Goal: Complete application form

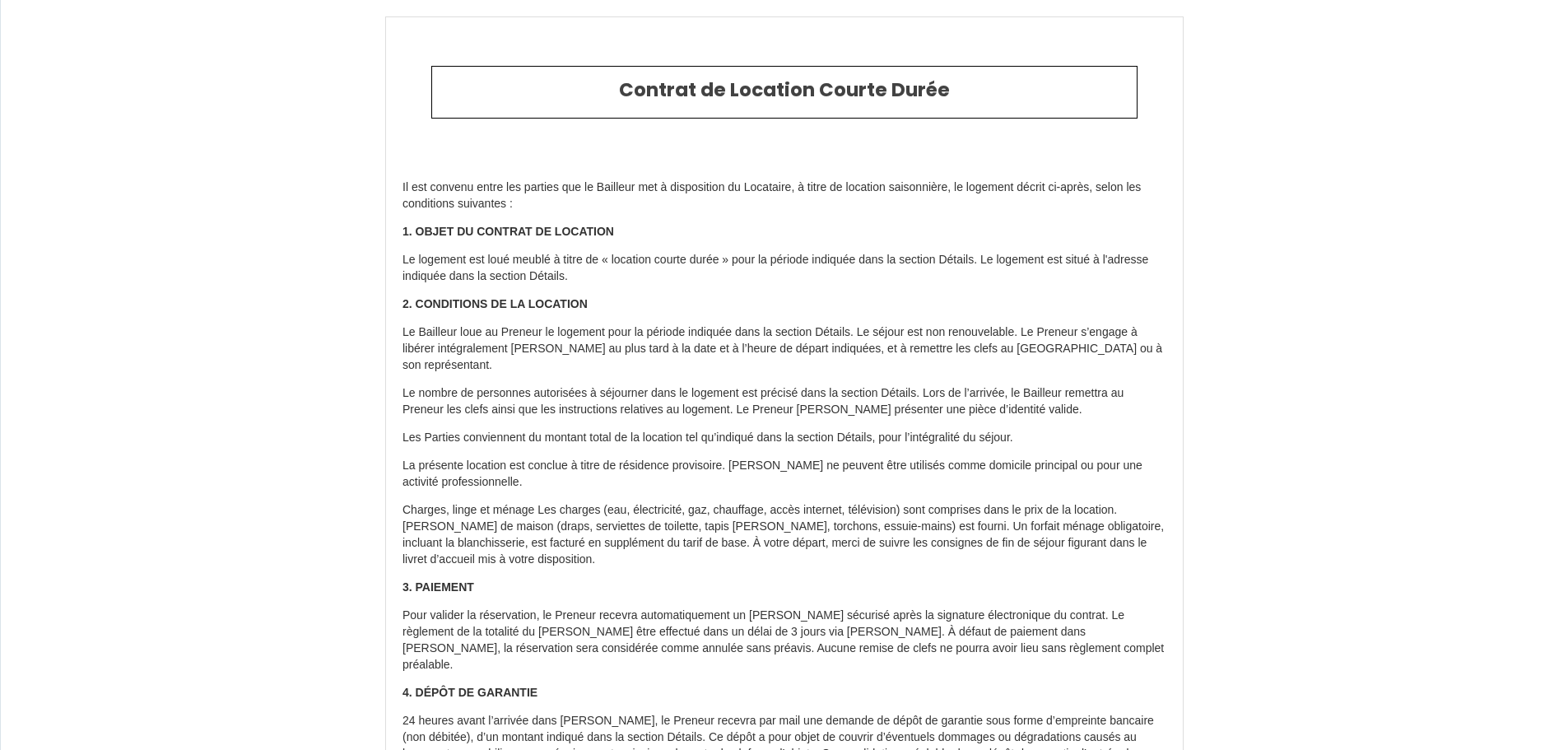
select select "GB"
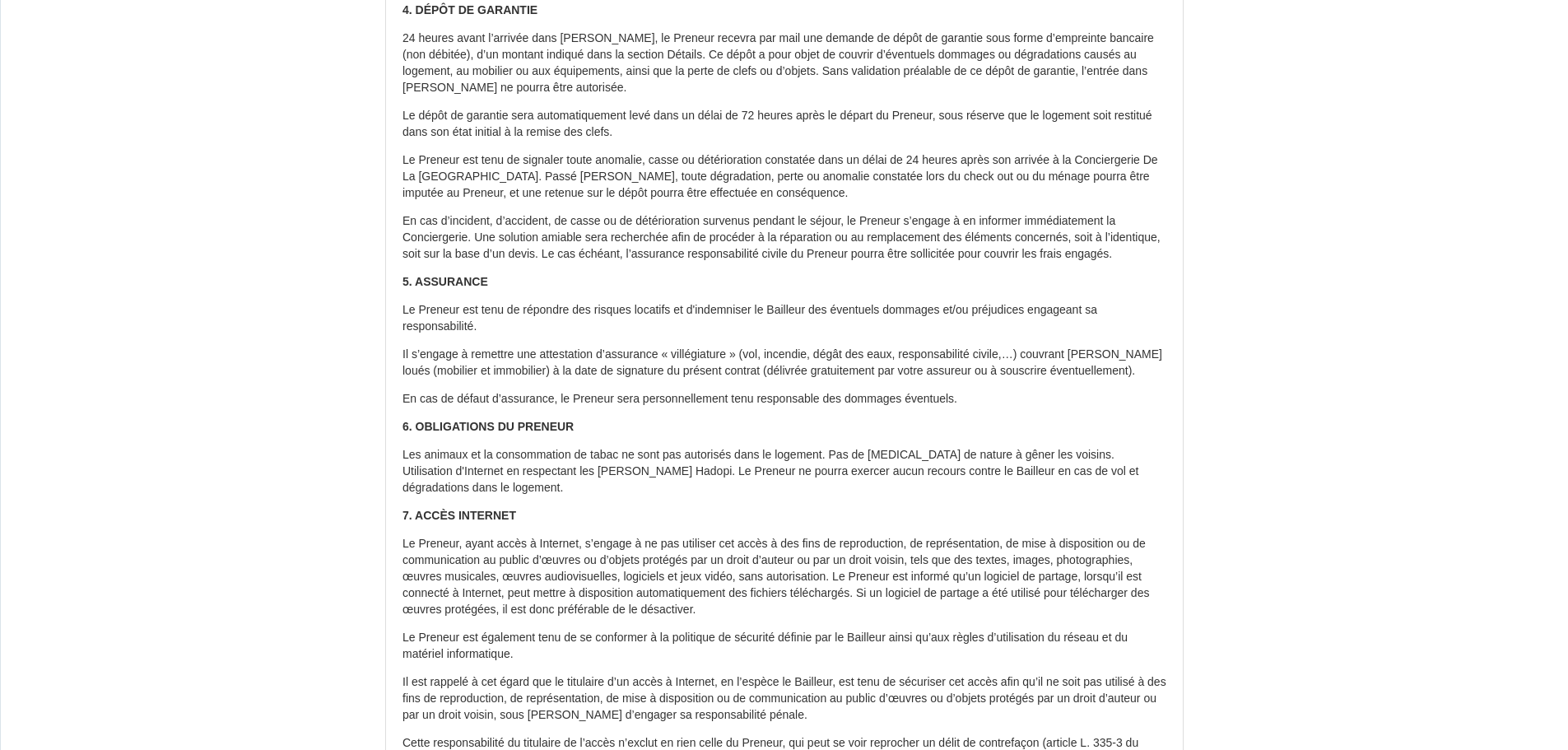
type input "[PHONE_NUMBER]"
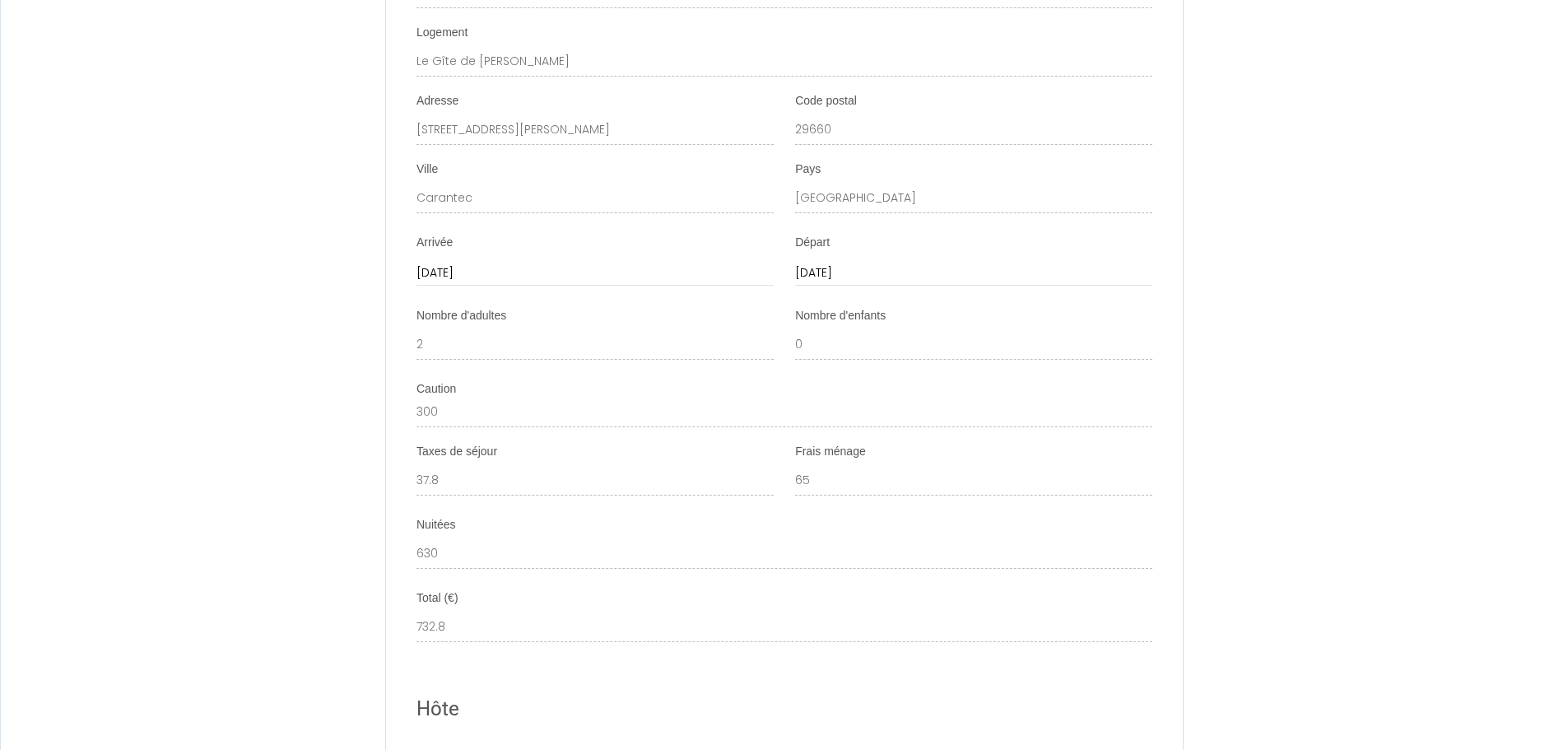
scroll to position [4034, 0]
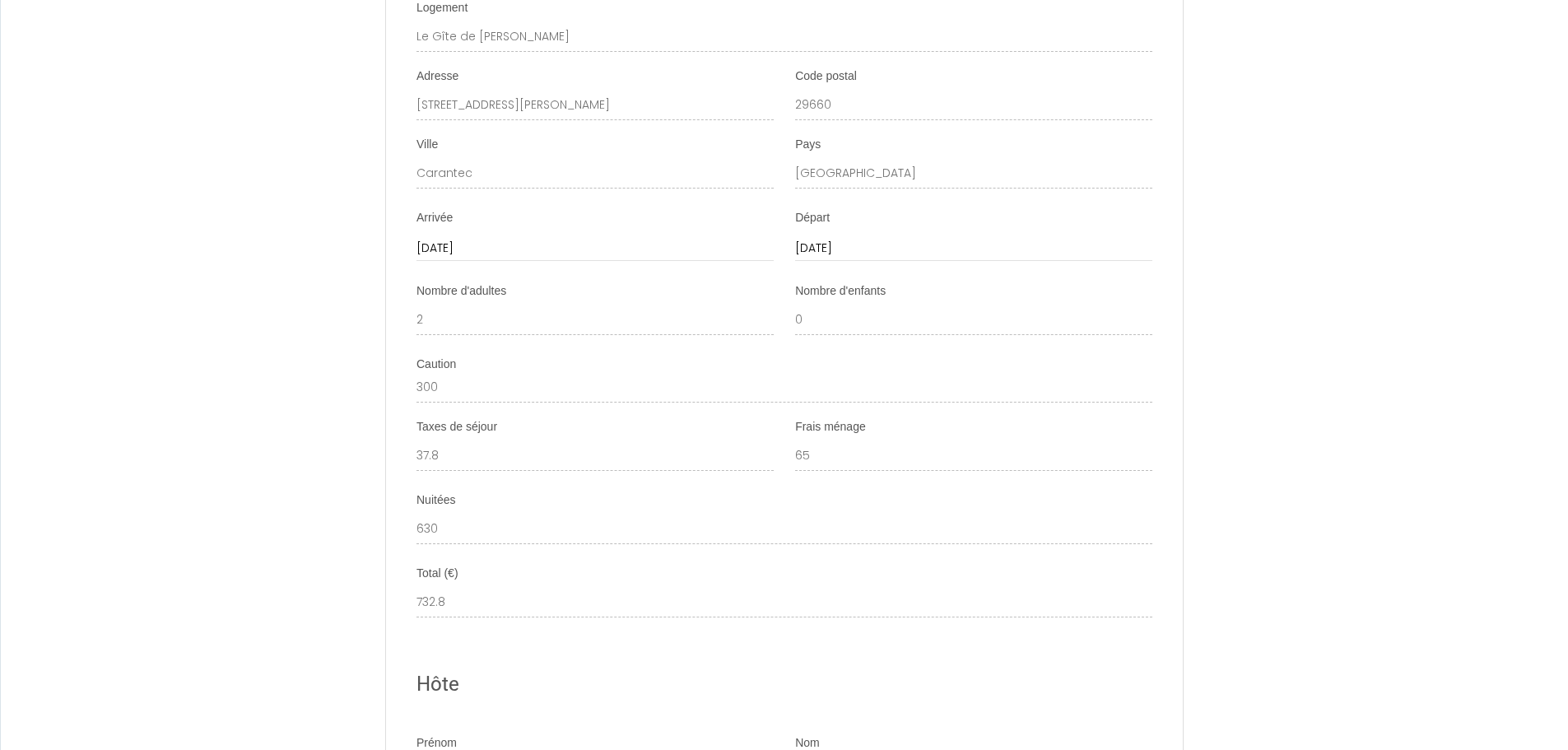
drag, startPoint x: 461, startPoint y: 336, endPoint x: 412, endPoint y: 331, distance: 49.3
click at [412, 357] on li "Caution 300" at bounding box center [784, 380] width 795 height 46
drag, startPoint x: 433, startPoint y: 341, endPoint x: 319, endPoint y: 335, distance: 114.2
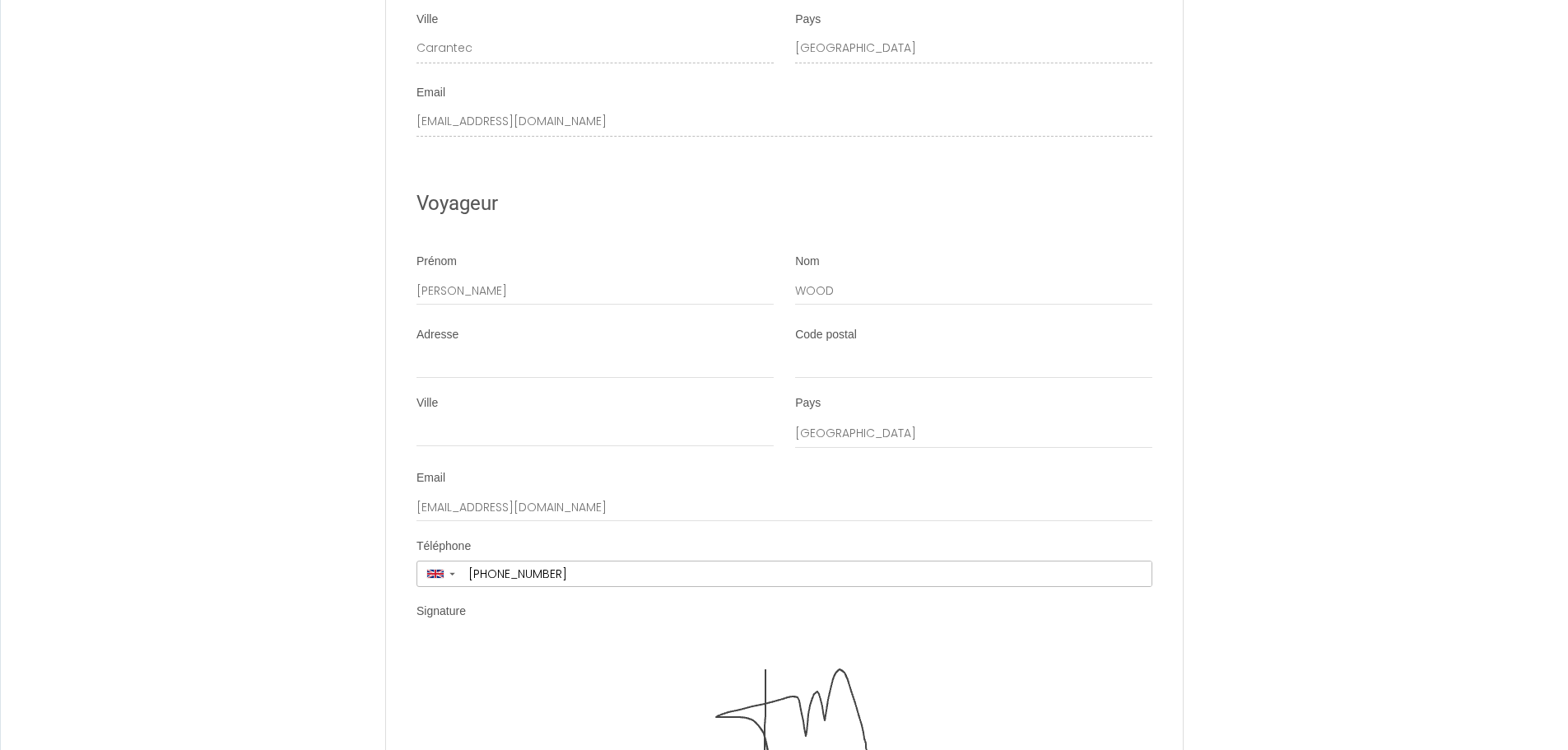
scroll to position [4939, 0]
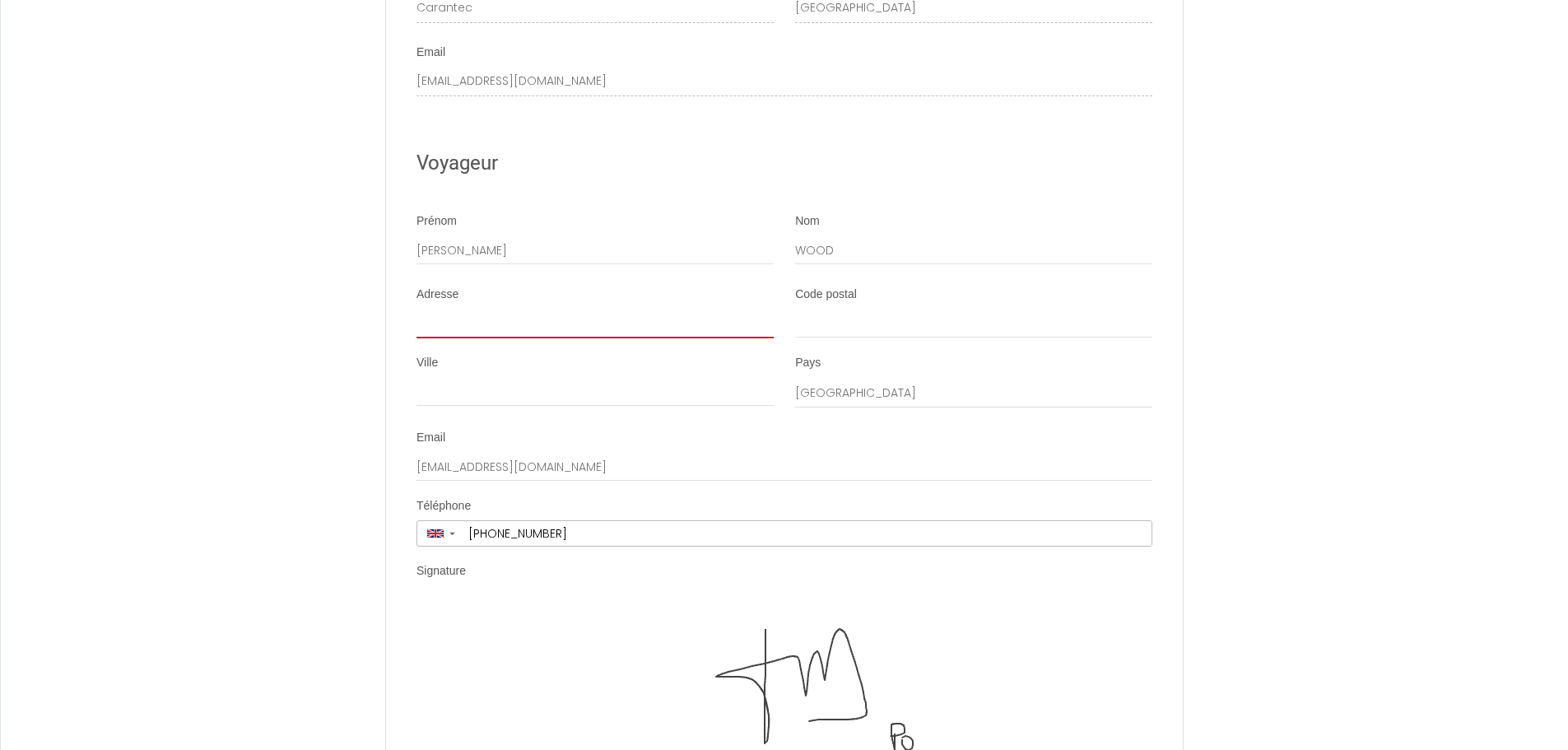
click at [429, 309] on input "Adresse" at bounding box center [595, 323] width 358 height 29
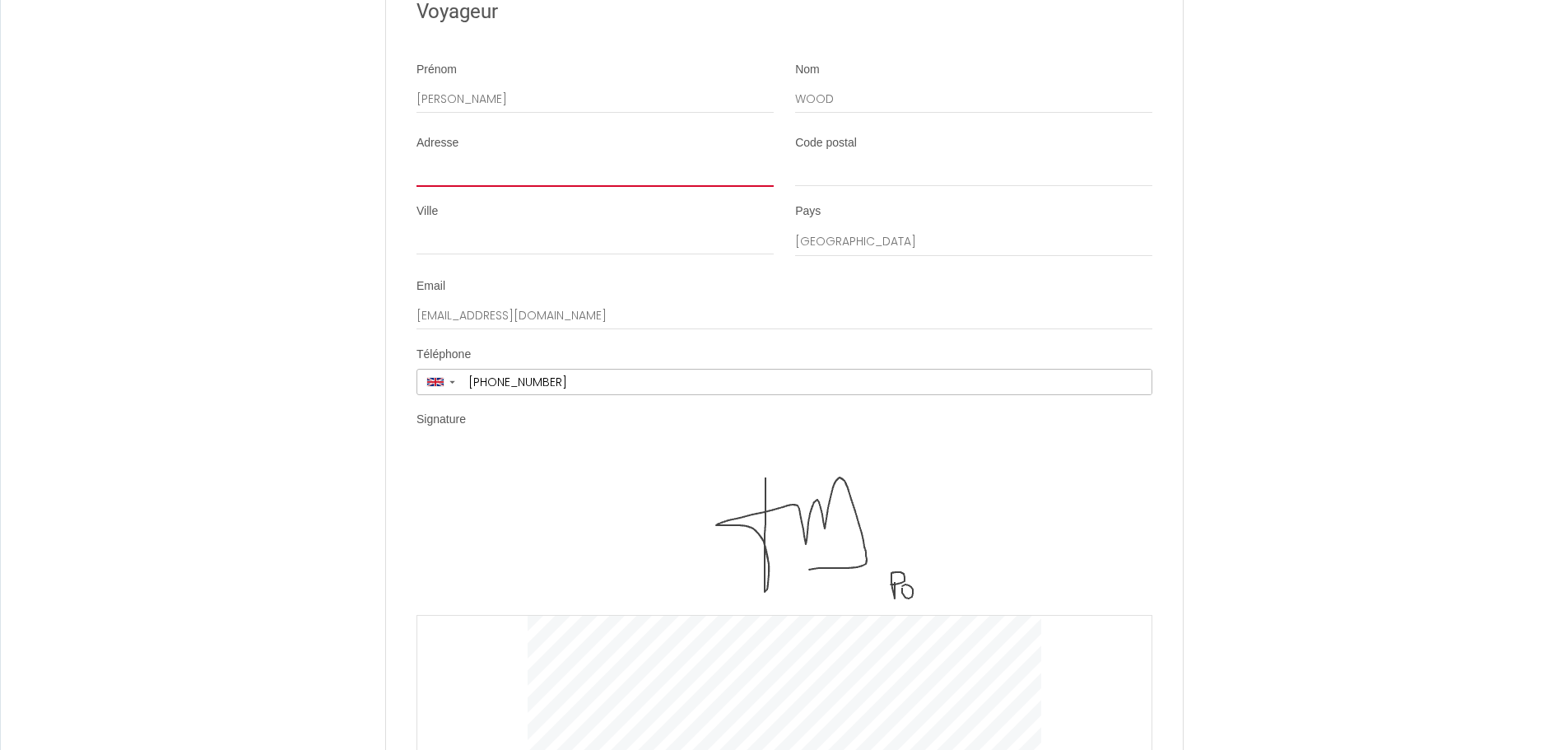
scroll to position [5104, 0]
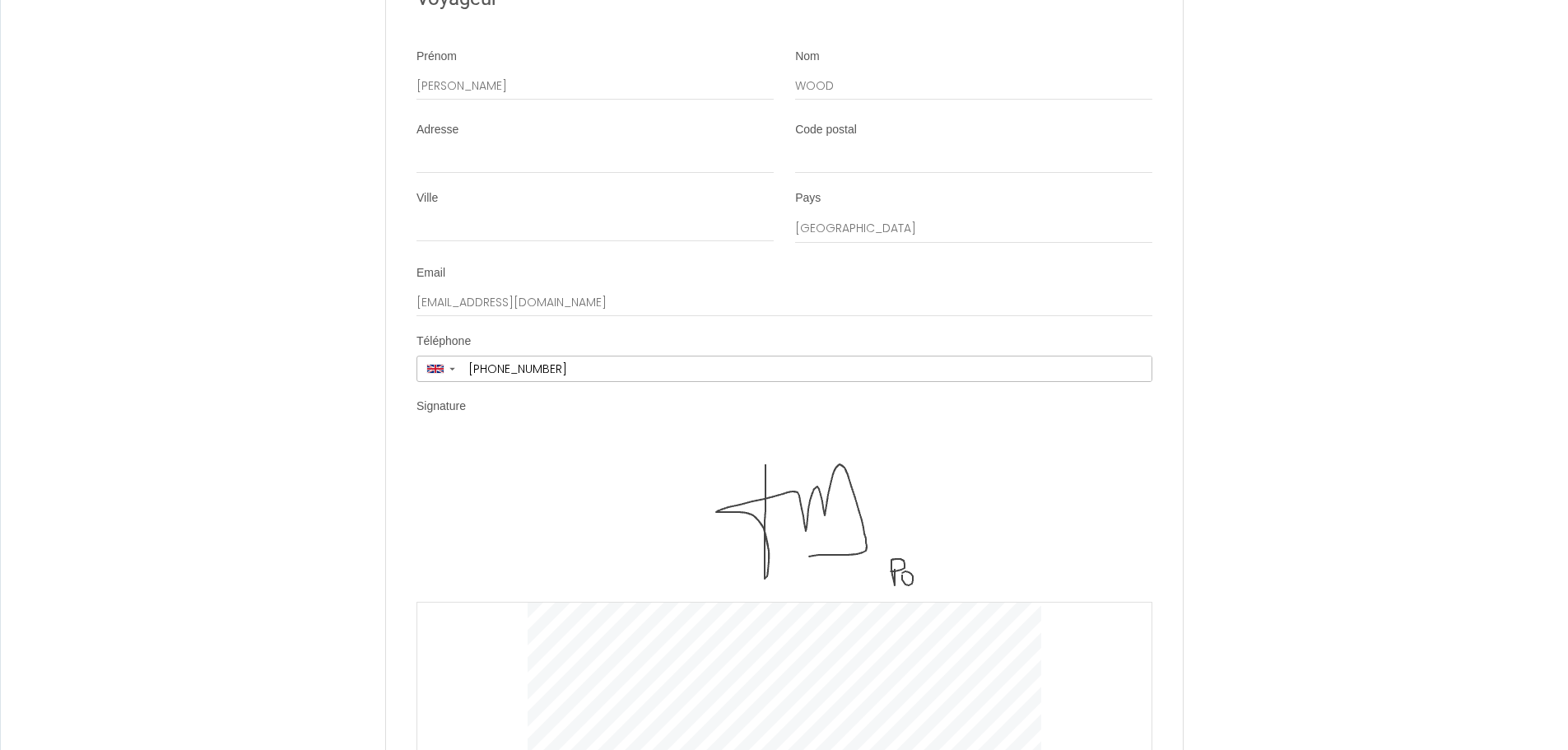
drag, startPoint x: 477, startPoint y: 430, endPoint x: 475, endPoint y: 421, distance: 9.2
click at [475, 438] on div "Clear" at bounding box center [784, 603] width 736 height 331
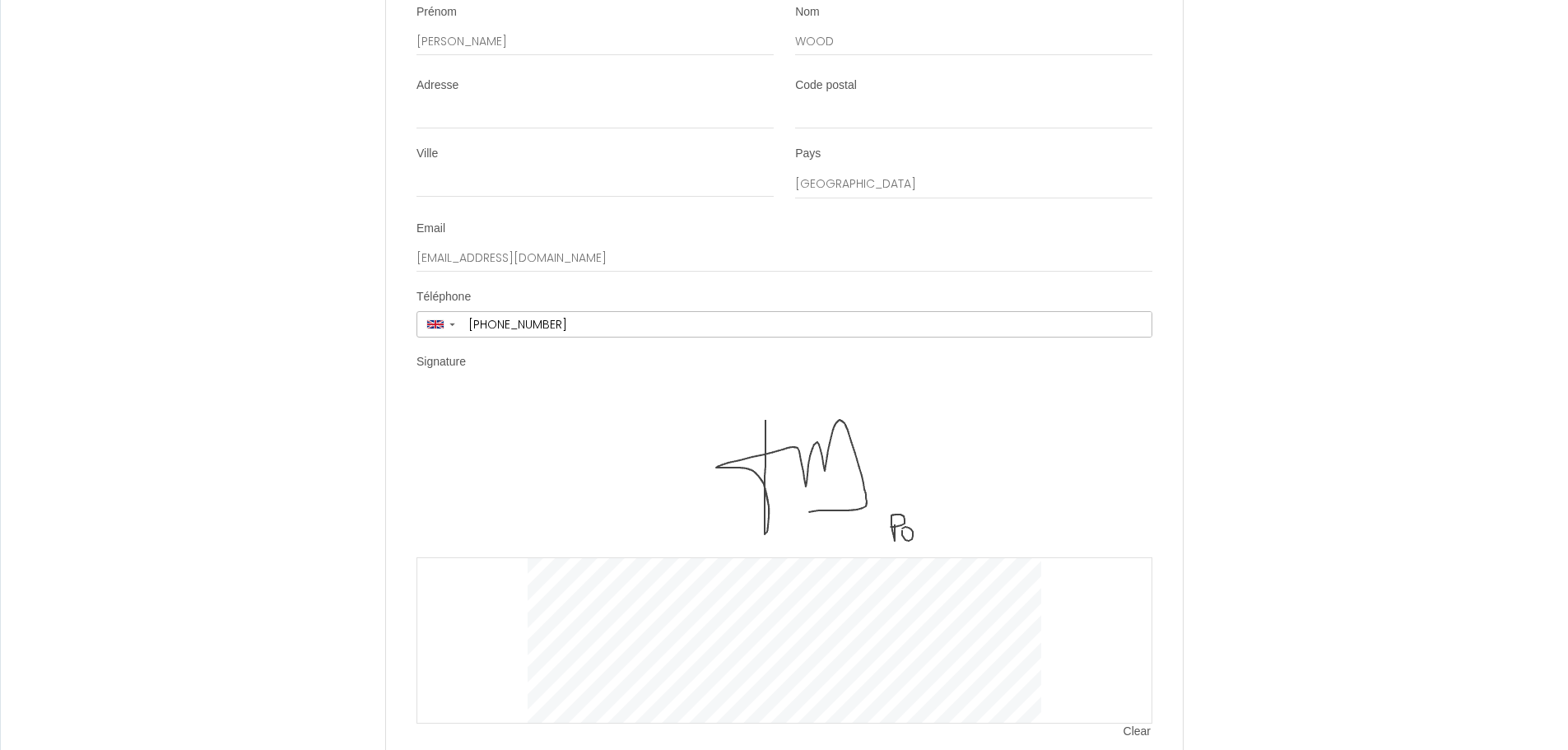
scroll to position [5227, 0]
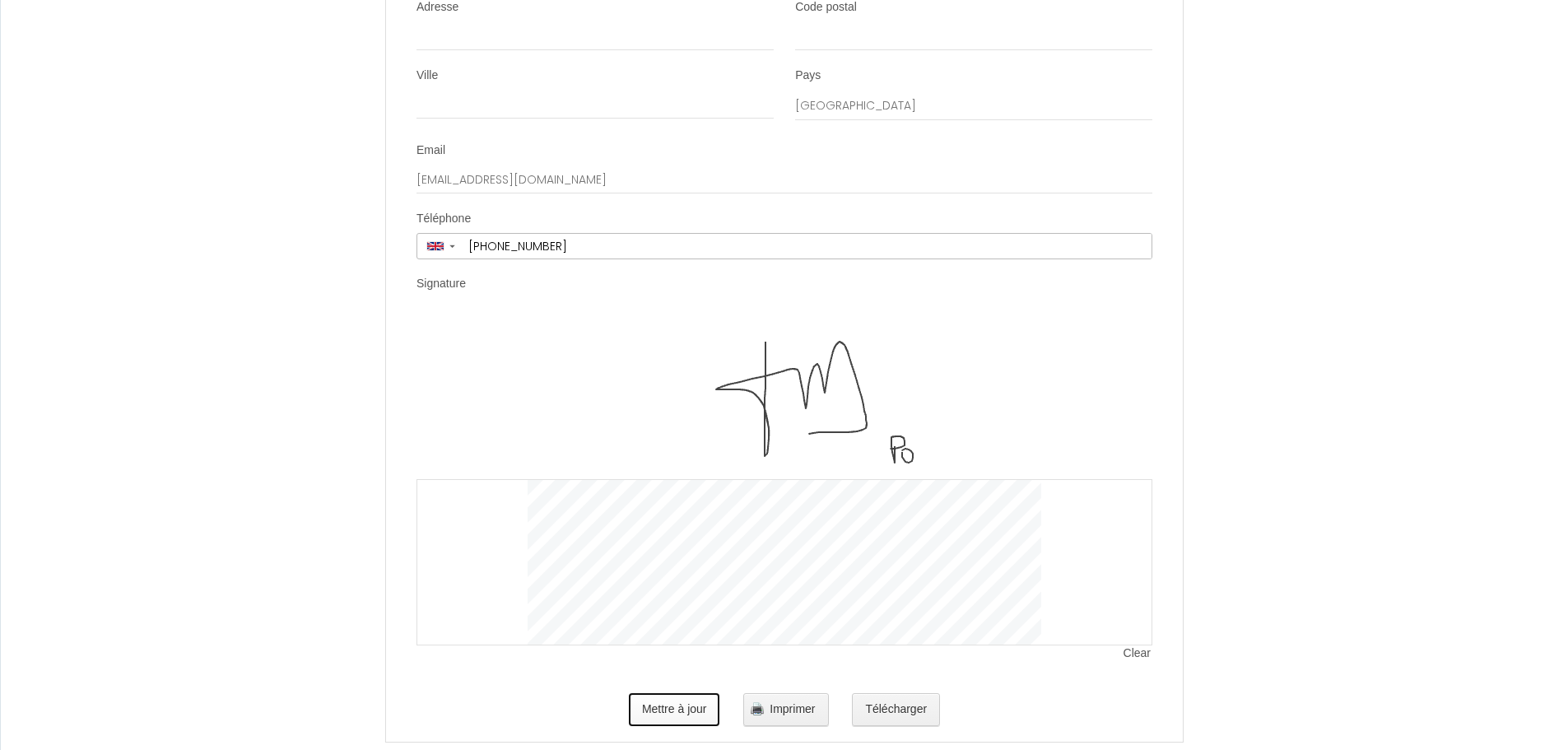
drag, startPoint x: 679, startPoint y: 680, endPoint x: 706, endPoint y: 675, distance: 27.5
click at [706, 693] on button "Mettre à jour" at bounding box center [674, 709] width 91 height 33
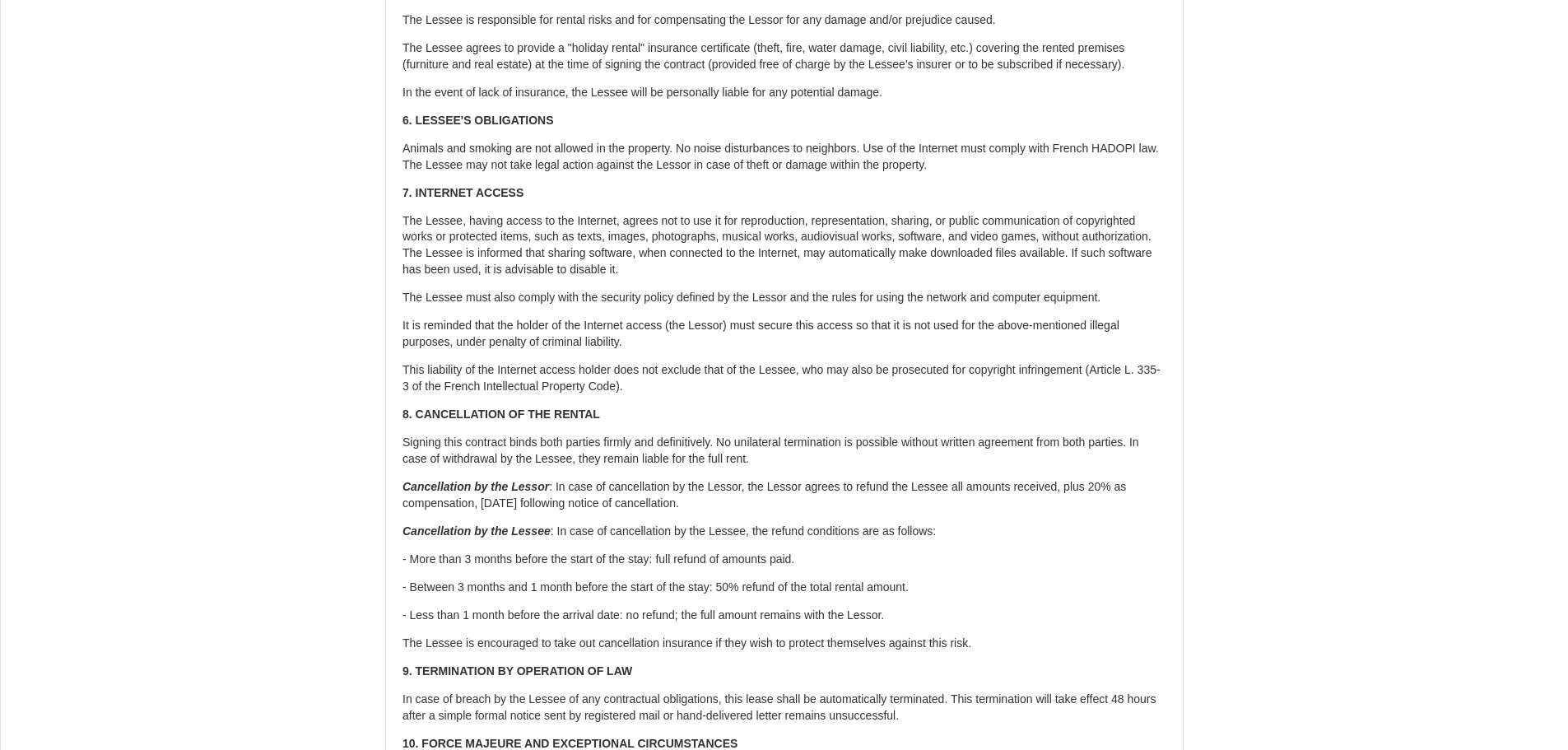
scroll to position [2593, 0]
